Goal: Task Accomplishment & Management: Use online tool/utility

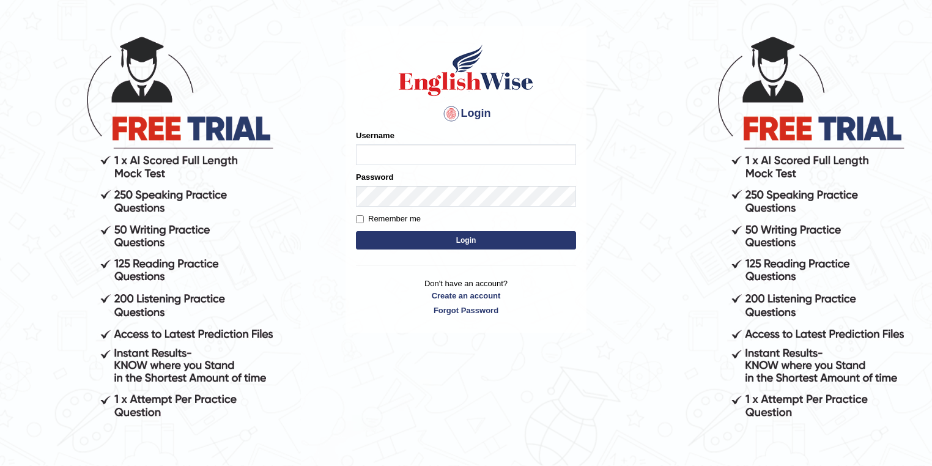
scroll to position [112, 0]
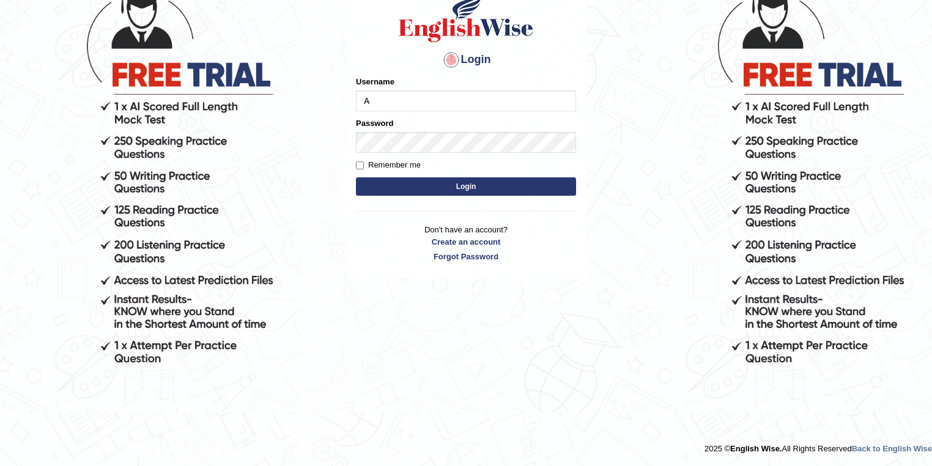
type input "Arshk"
click at [439, 186] on button "Login" at bounding box center [466, 186] width 220 height 18
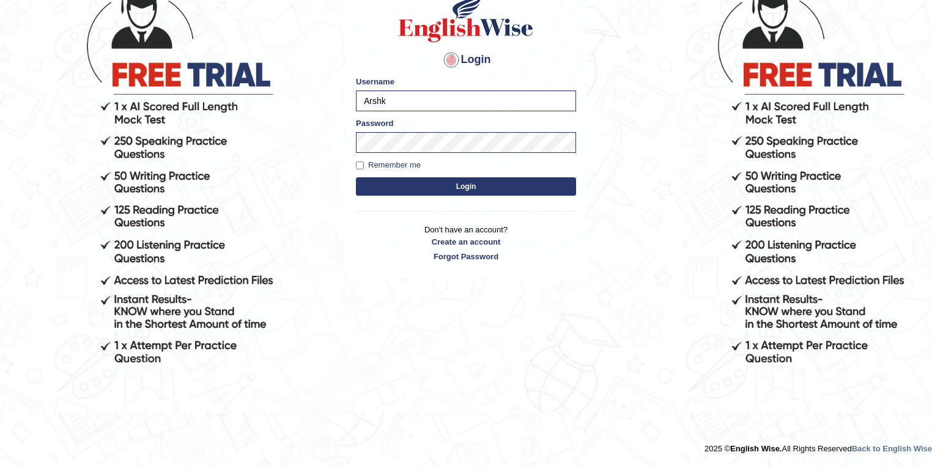
click at [449, 190] on button "Login" at bounding box center [466, 186] width 220 height 18
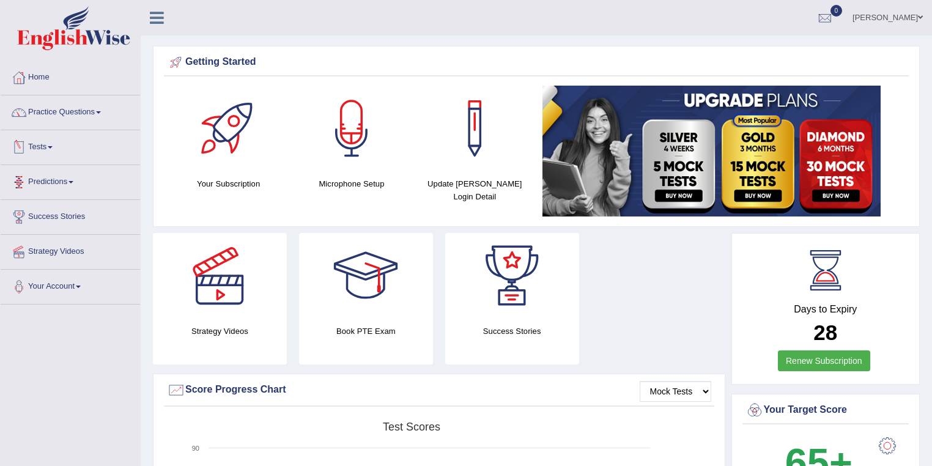
click at [51, 149] on link "Tests" at bounding box center [70, 145] width 139 height 31
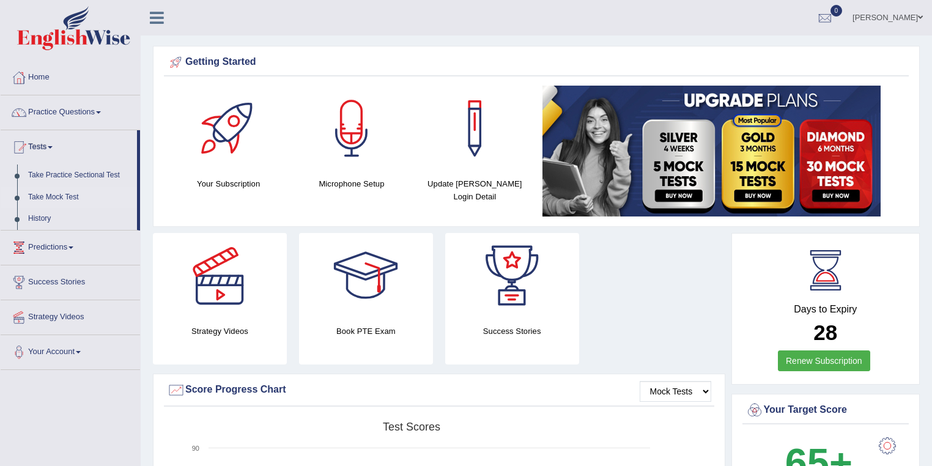
click at [49, 198] on link "Take Mock Test" at bounding box center [80, 197] width 114 height 22
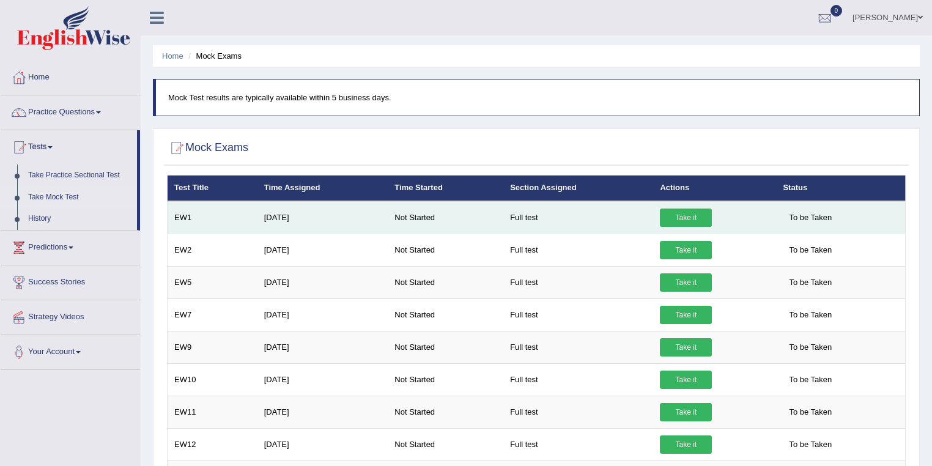
click at [671, 210] on link "Take it" at bounding box center [686, 217] width 52 height 18
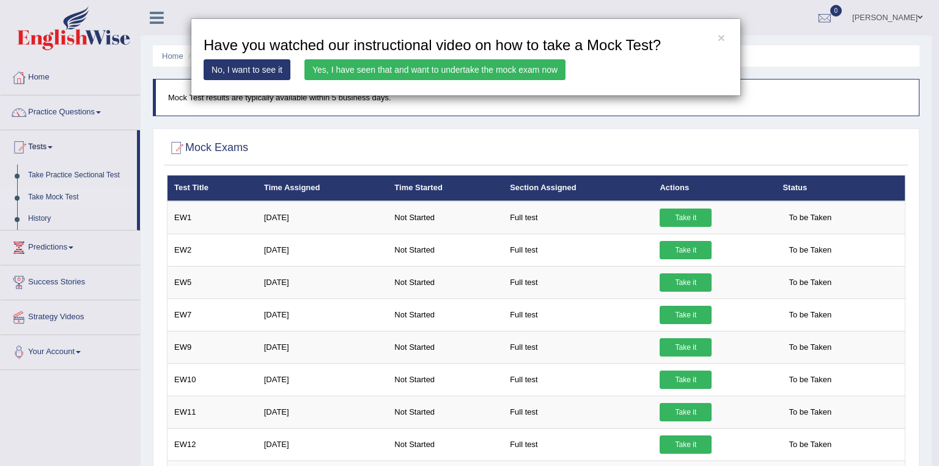
click at [396, 73] on link "Yes, I have seen that and want to undertake the mock exam now" at bounding box center [434, 69] width 261 height 21
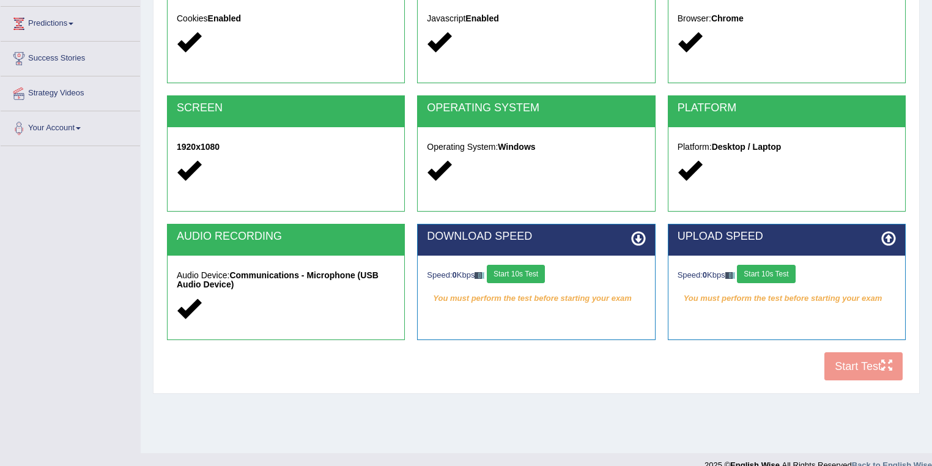
scroll to position [176, 0]
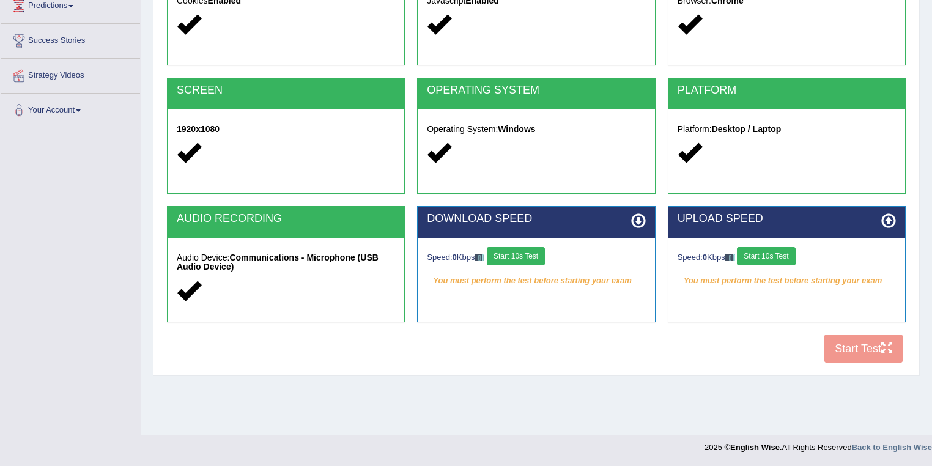
click at [511, 259] on button "Start 10s Test" at bounding box center [516, 256] width 58 height 18
click at [780, 256] on button "Start 10s Test" at bounding box center [766, 256] width 58 height 18
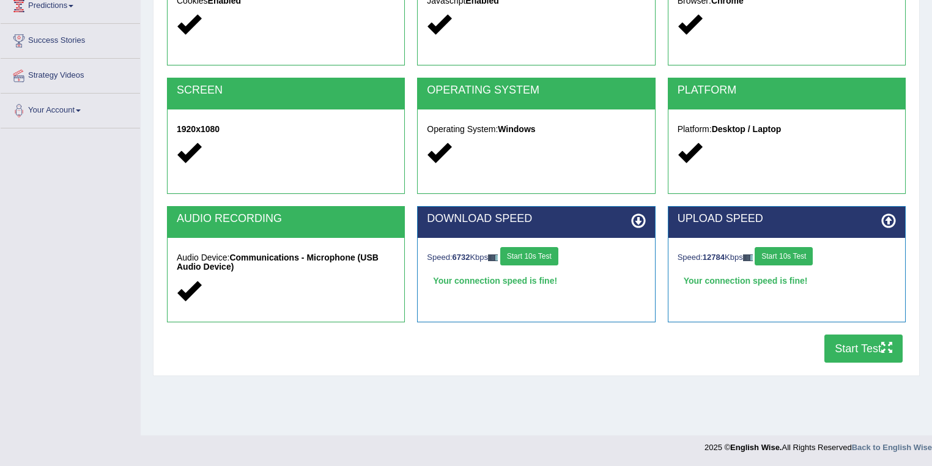
click at [866, 353] on button "Start Test" at bounding box center [863, 348] width 78 height 28
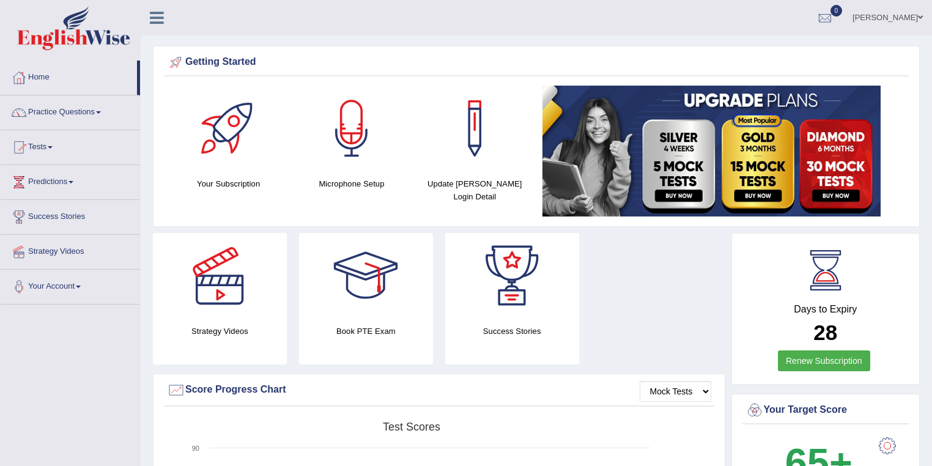
click at [56, 145] on link "Tests" at bounding box center [70, 145] width 139 height 31
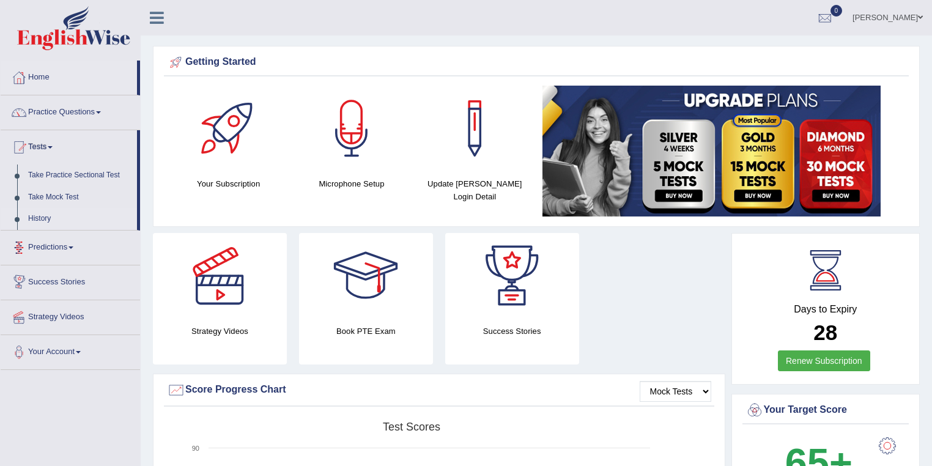
click at [34, 218] on link "History" at bounding box center [80, 219] width 114 height 22
